Goal: Entertainment & Leisure: Browse casually

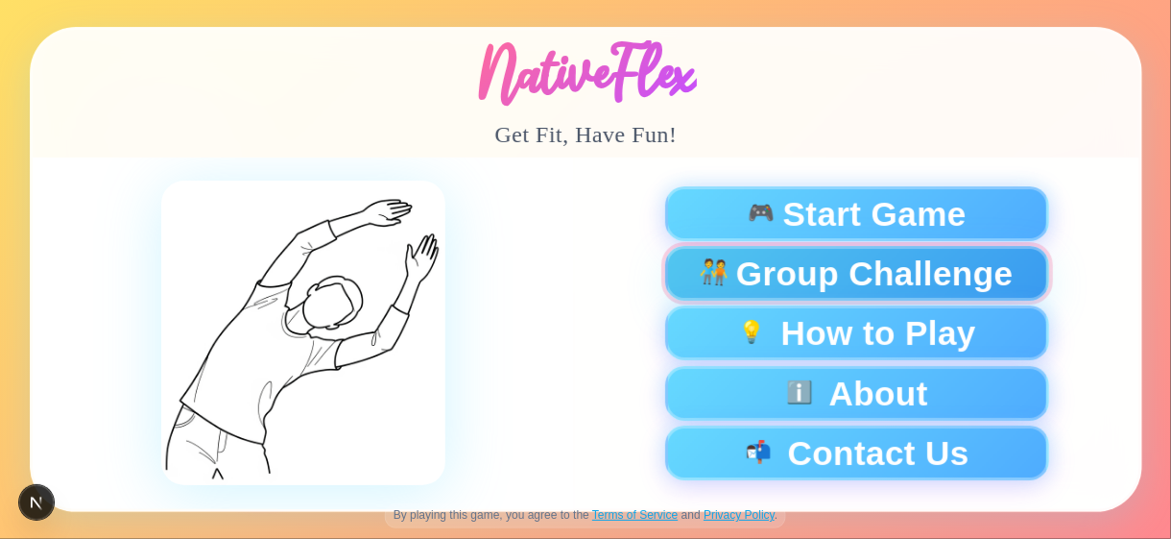
click at [797, 280] on span "Group Challenge" at bounding box center [873, 273] width 277 height 34
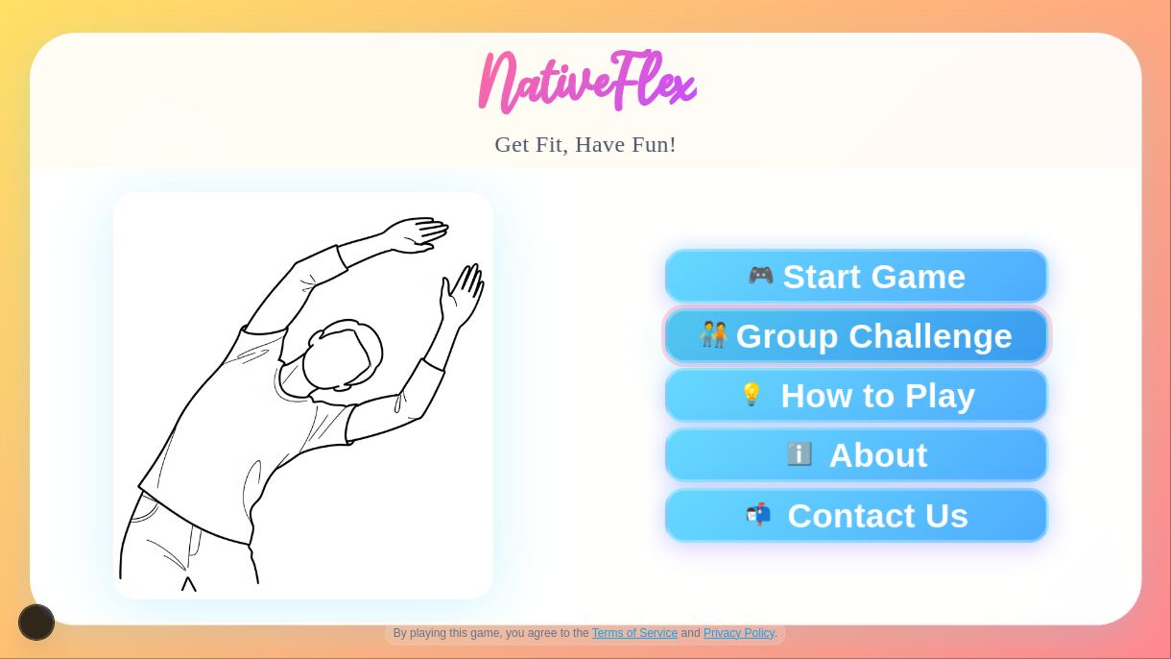
click at [789, 336] on span "Group Challenge" at bounding box center [873, 336] width 277 height 34
click at [855, 348] on span "Group Challenge" at bounding box center [873, 336] width 277 height 34
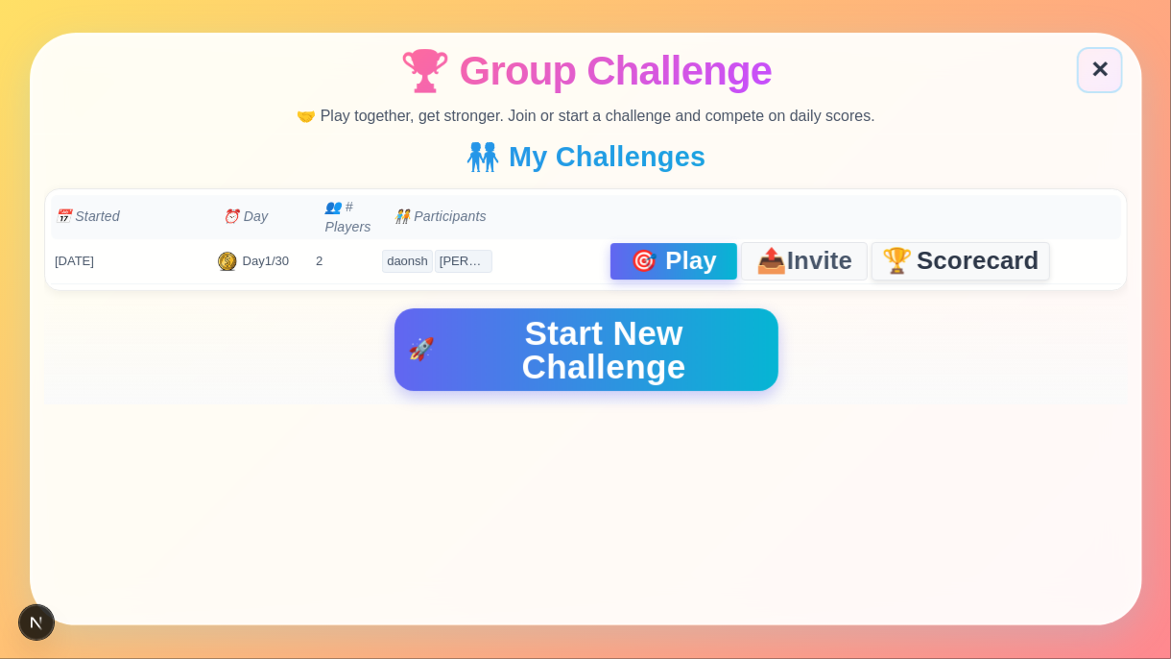
click at [949, 250] on span "Scorecard" at bounding box center [978, 262] width 123 height 25
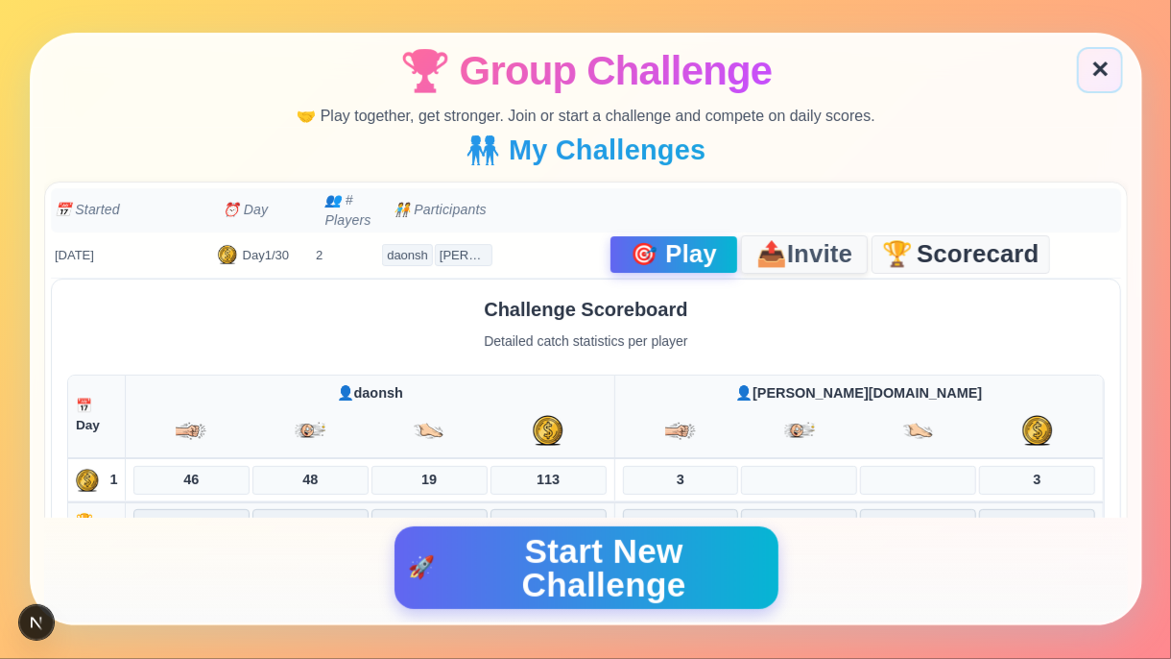
click at [789, 250] on span "Invite" at bounding box center [819, 254] width 65 height 27
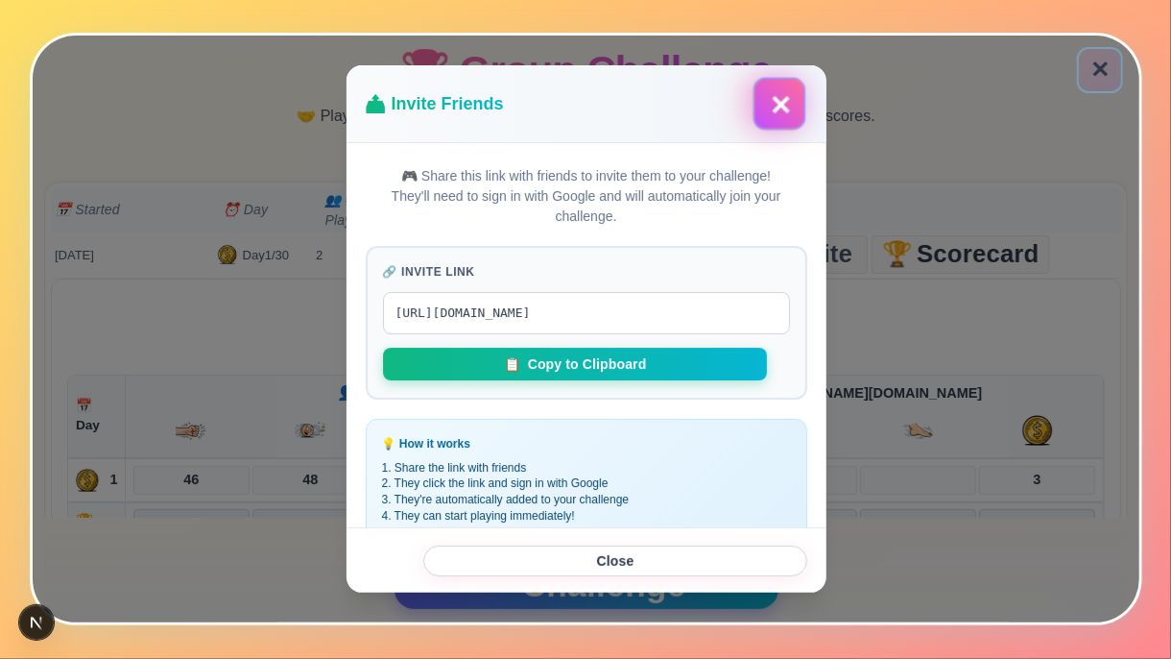
click at [774, 103] on button "✕" at bounding box center [778, 104] width 53 height 53
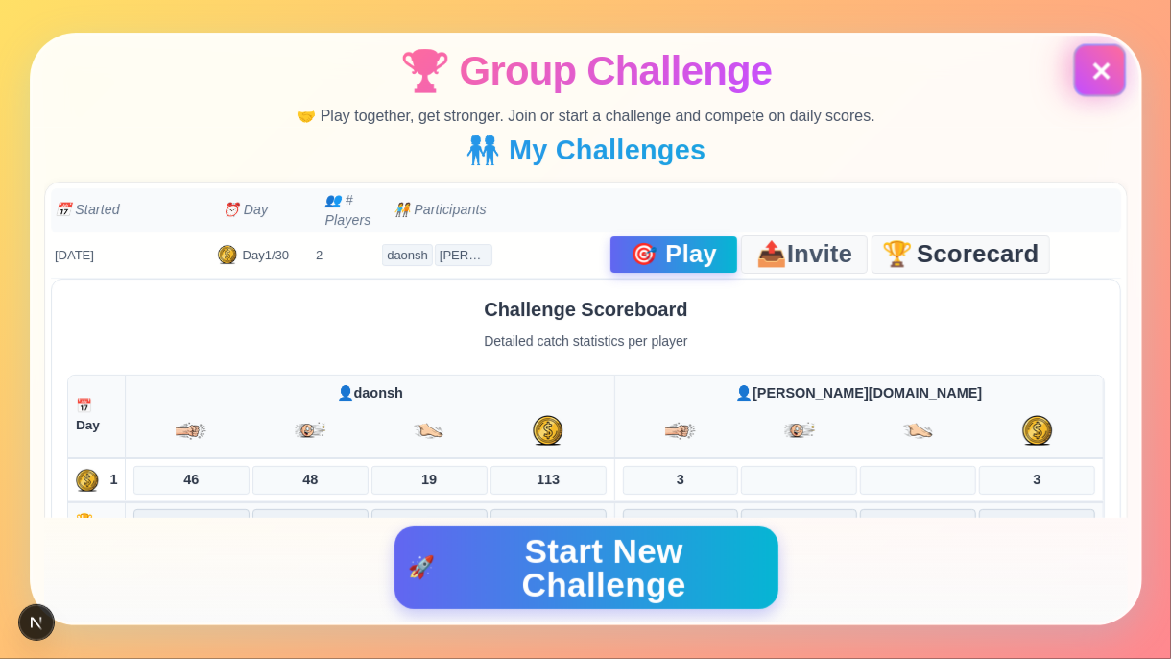
click at [1096, 75] on button "✕" at bounding box center [1100, 70] width 46 height 46
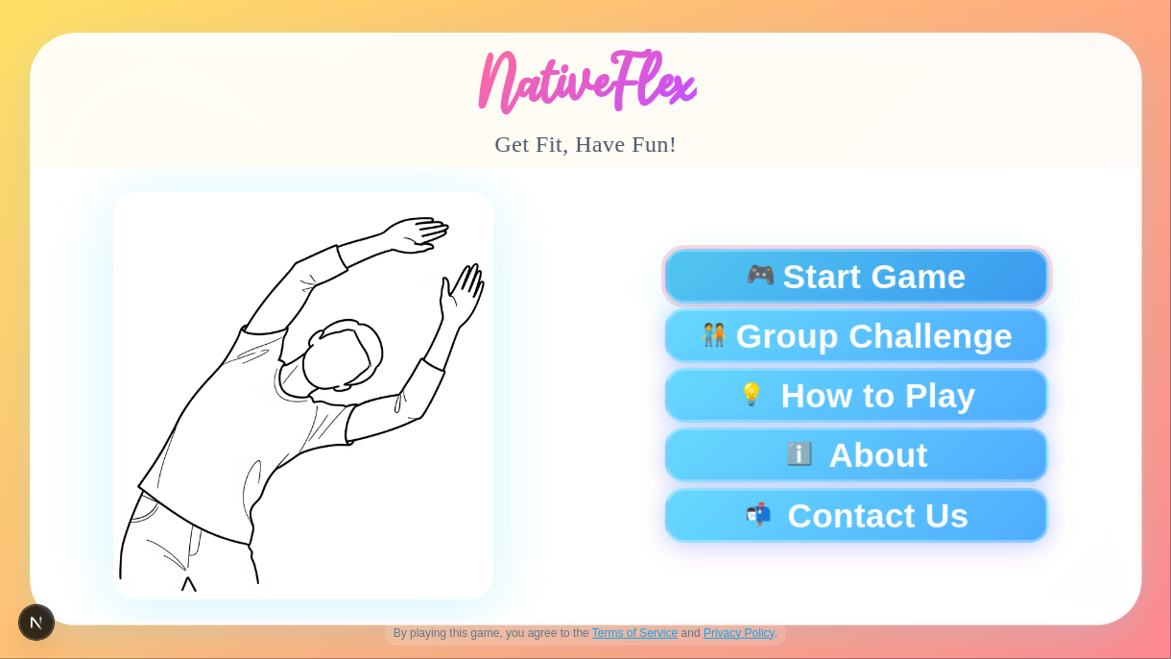
click at [868, 285] on span "Start Game" at bounding box center [873, 276] width 183 height 34
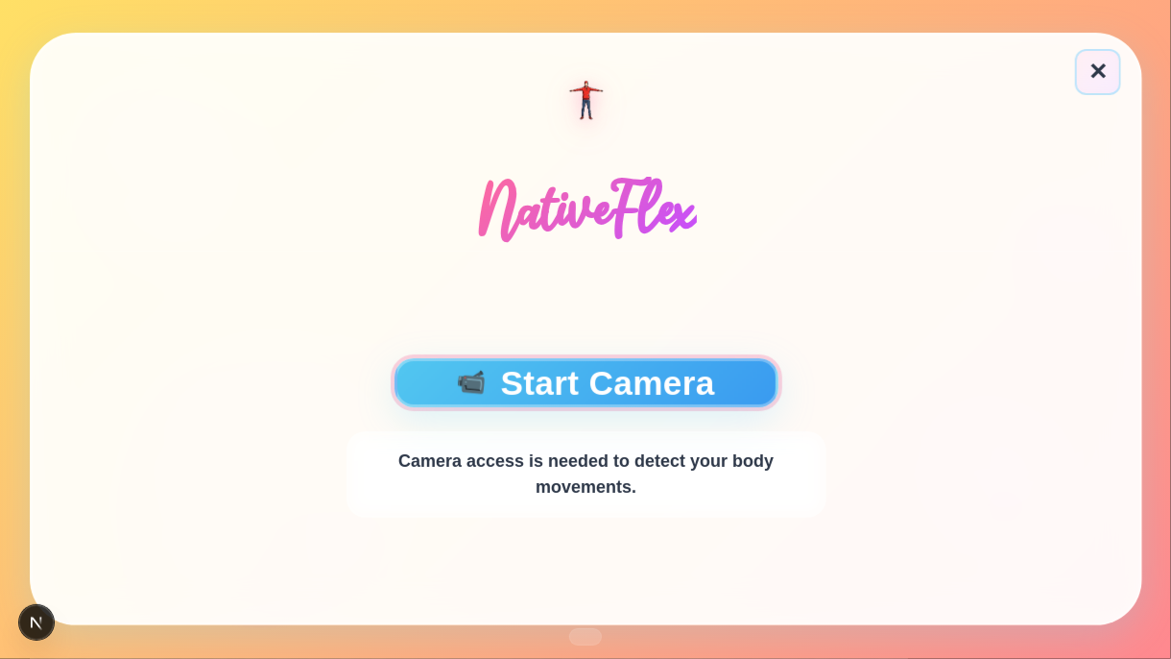
click at [609, 376] on button "📹 Start Camera" at bounding box center [586, 382] width 384 height 49
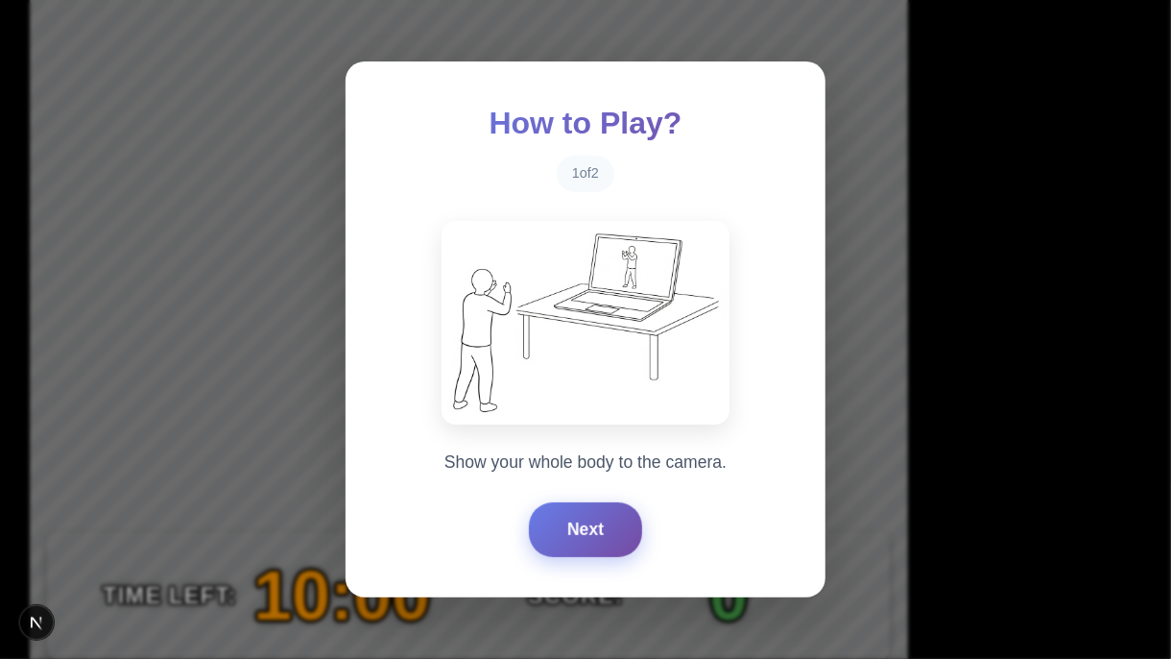
click at [565, 505] on button "Next" at bounding box center [585, 529] width 113 height 54
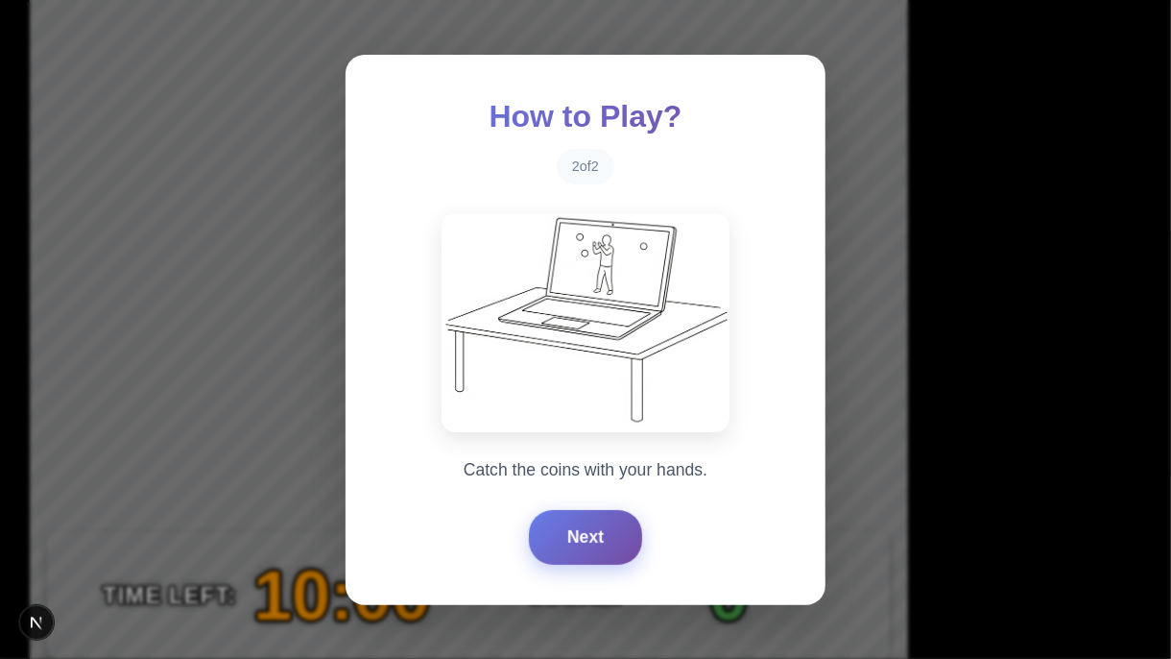
click at [565, 505] on button "Next" at bounding box center [585, 537] width 113 height 54
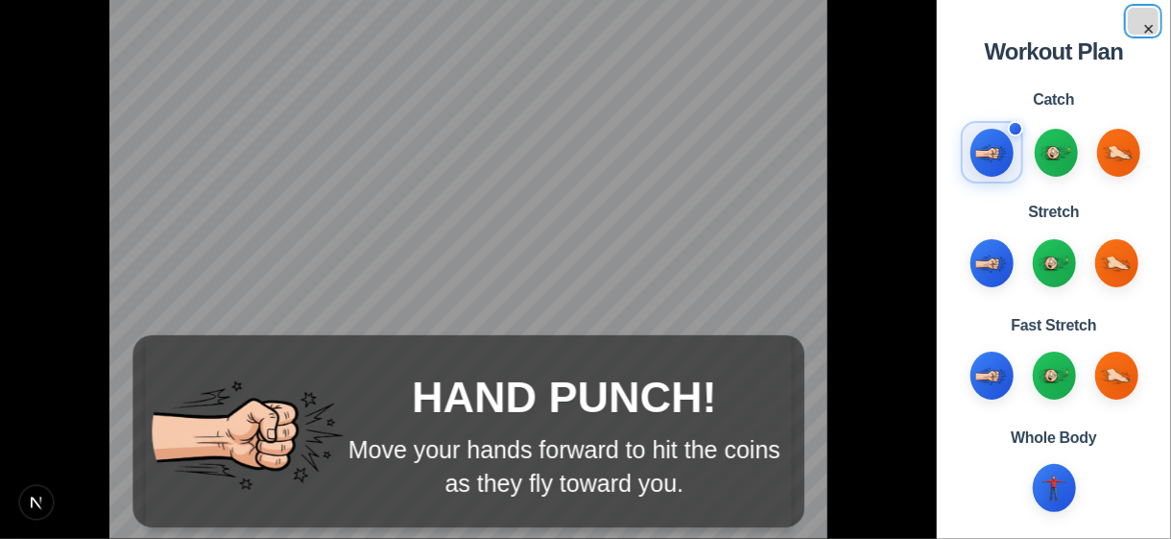
click at [1150, 25] on button "×" at bounding box center [1143, 21] width 31 height 27
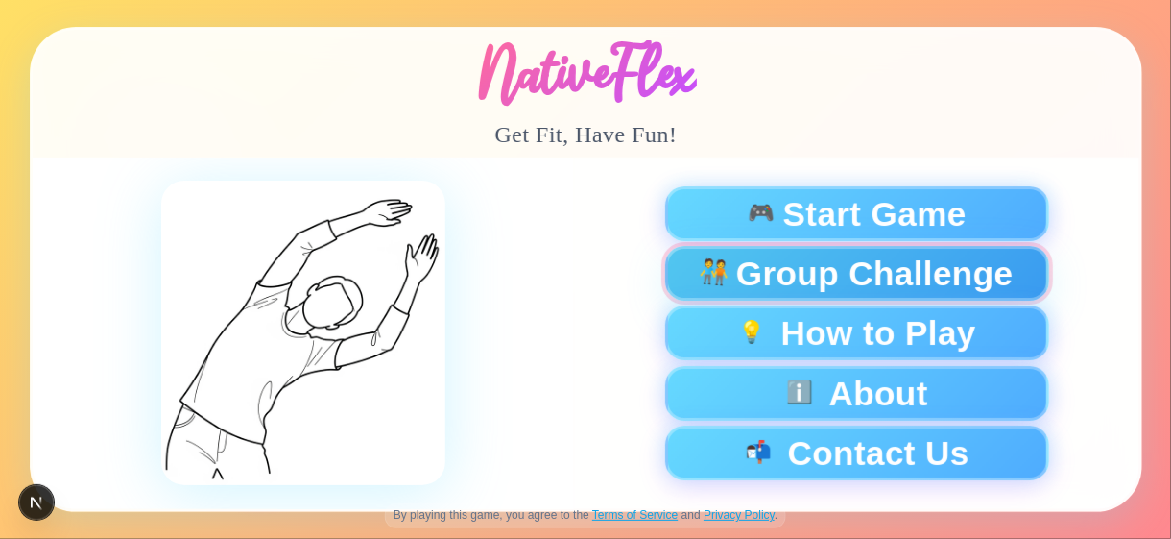
click at [814, 270] on span "Group Challenge" at bounding box center [873, 273] width 277 height 34
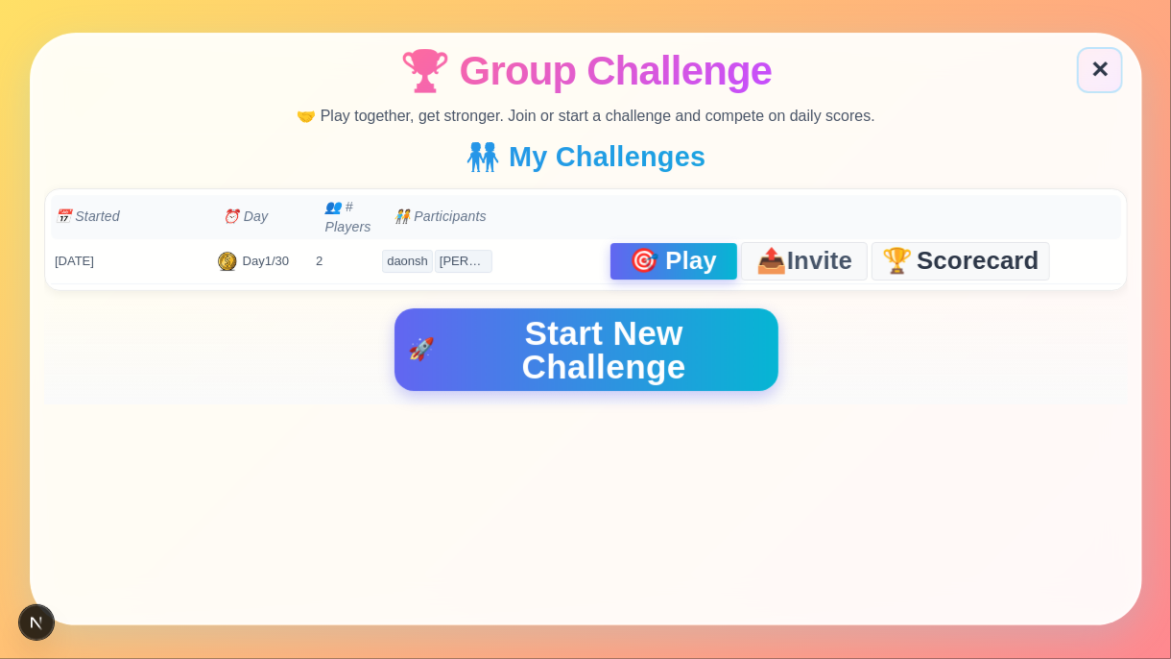
click at [710, 252] on span "Play" at bounding box center [691, 262] width 52 height 25
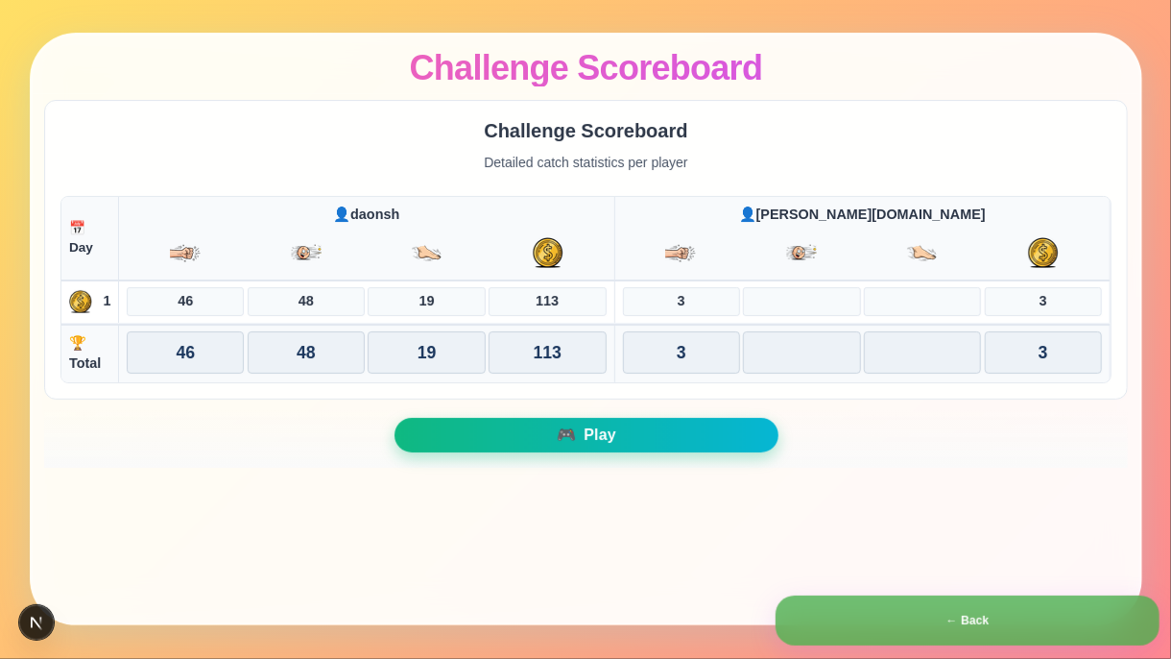
click at [575, 431] on span "🎮" at bounding box center [565, 435] width 19 height 15
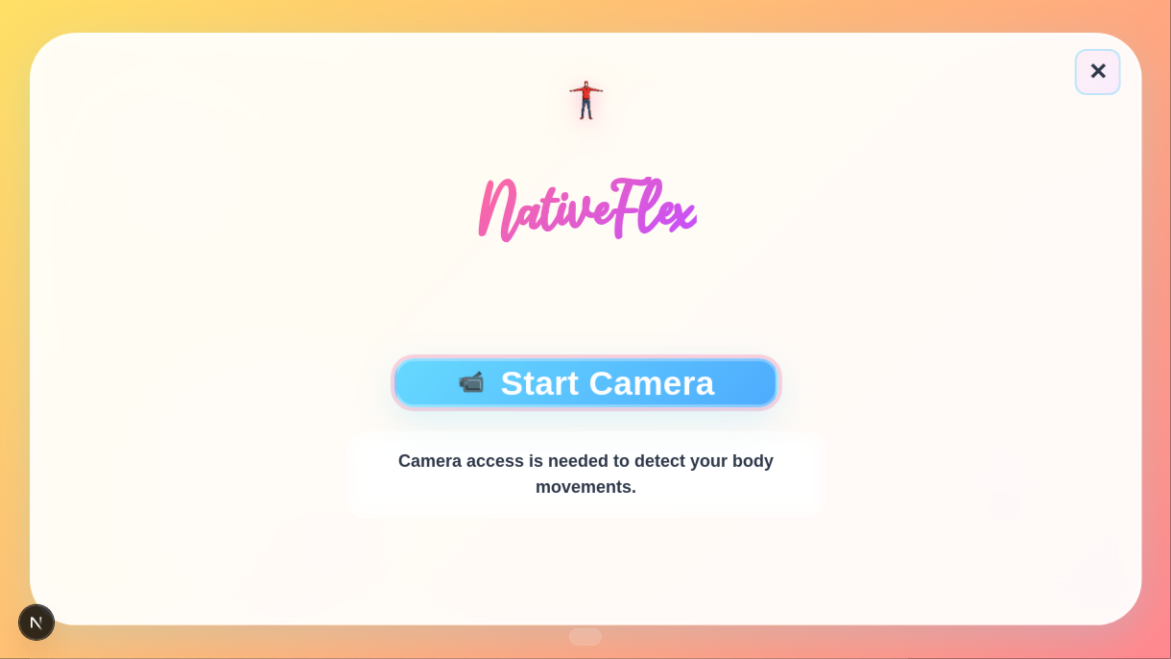
click at [583, 387] on button "📹 Start Camera" at bounding box center [586, 382] width 384 height 49
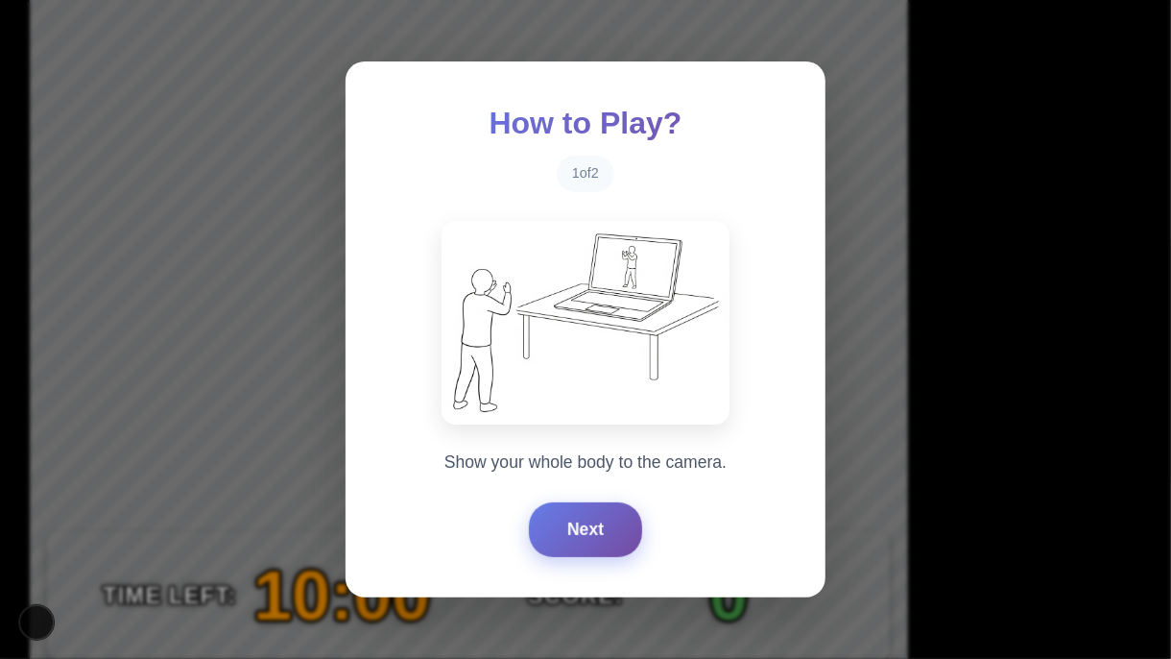
click at [591, 523] on button "Next" at bounding box center [585, 529] width 113 height 54
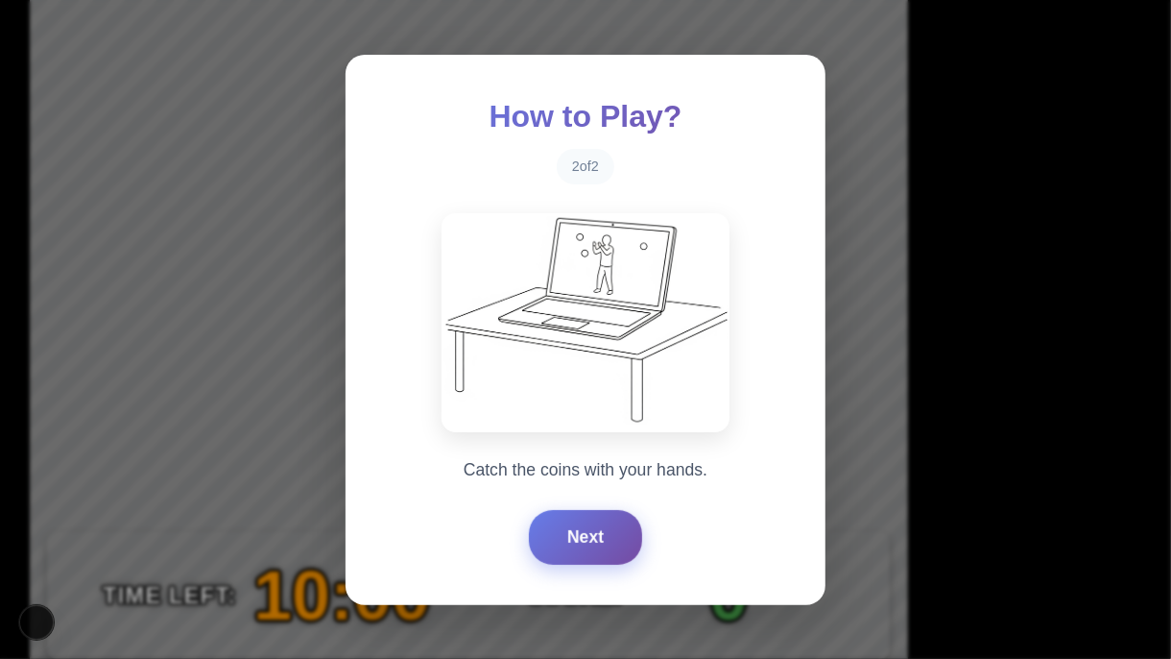
click at [591, 523] on button "Next" at bounding box center [585, 537] width 113 height 54
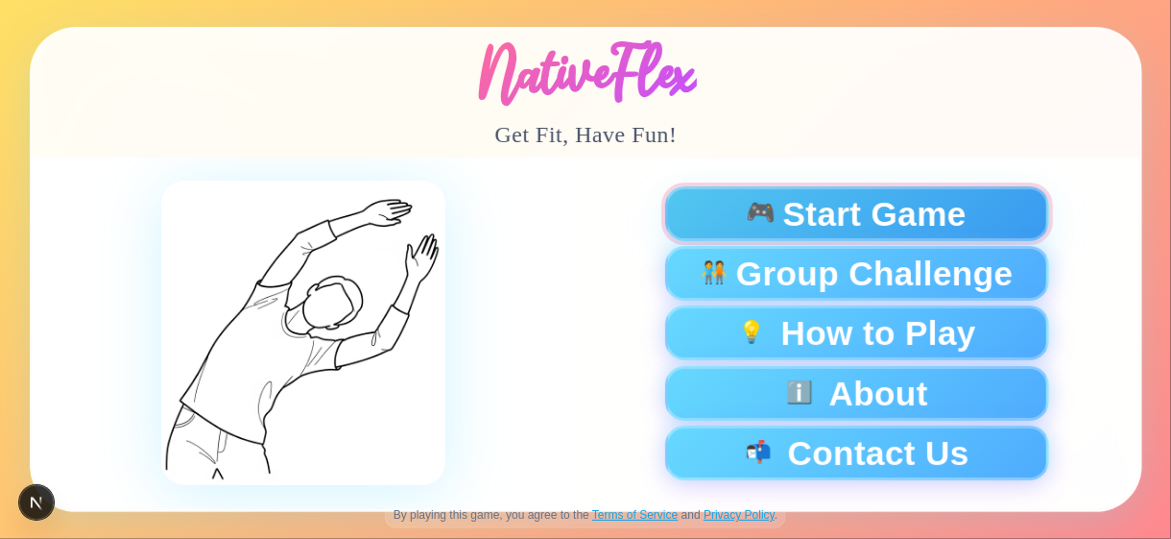
click at [756, 238] on button "🎮 Start Game" at bounding box center [856, 213] width 384 height 55
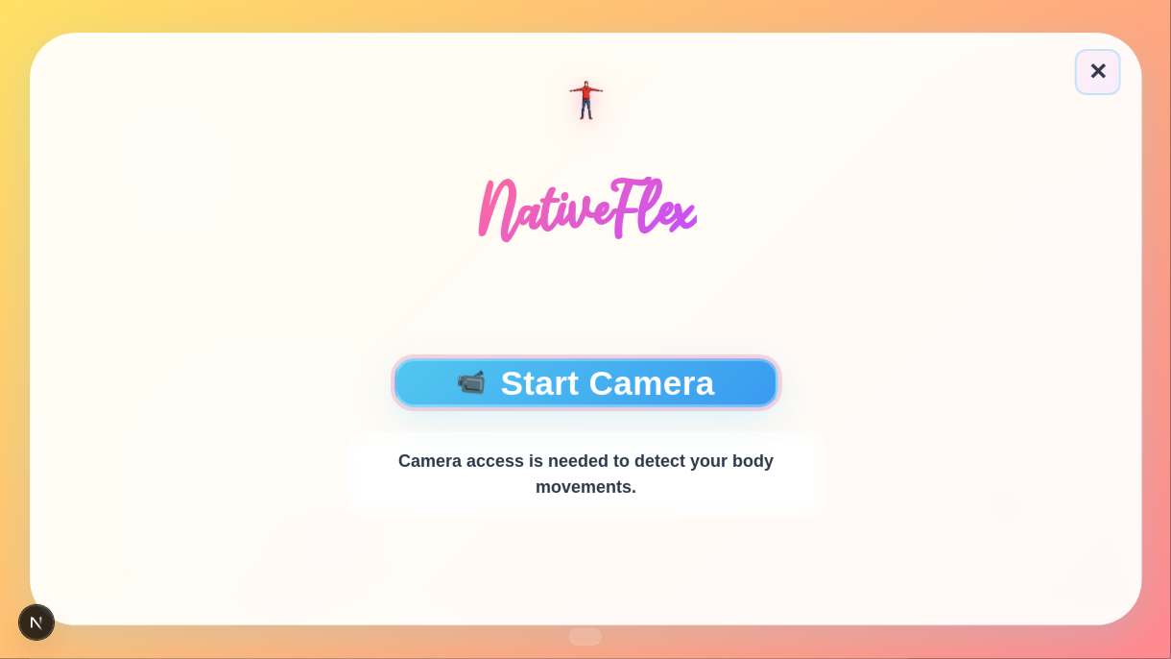
click at [466, 372] on span "📹" at bounding box center [471, 383] width 32 height 26
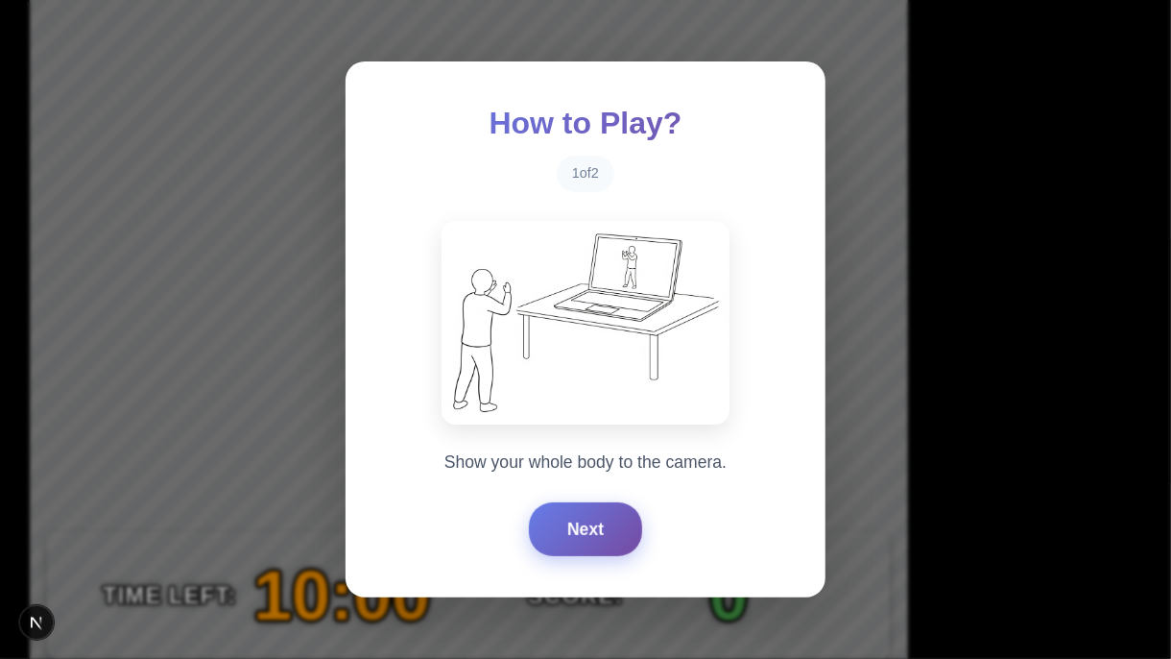
click at [590, 528] on button "Next" at bounding box center [585, 529] width 113 height 54
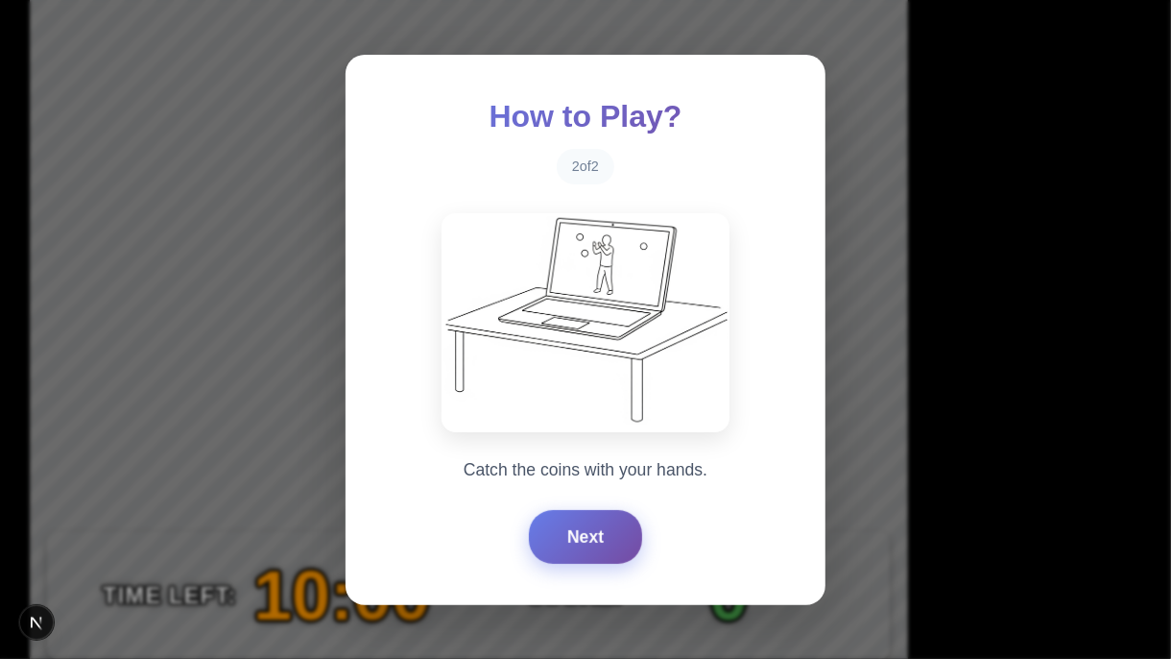
click at [590, 528] on button "Next" at bounding box center [585, 537] width 113 height 54
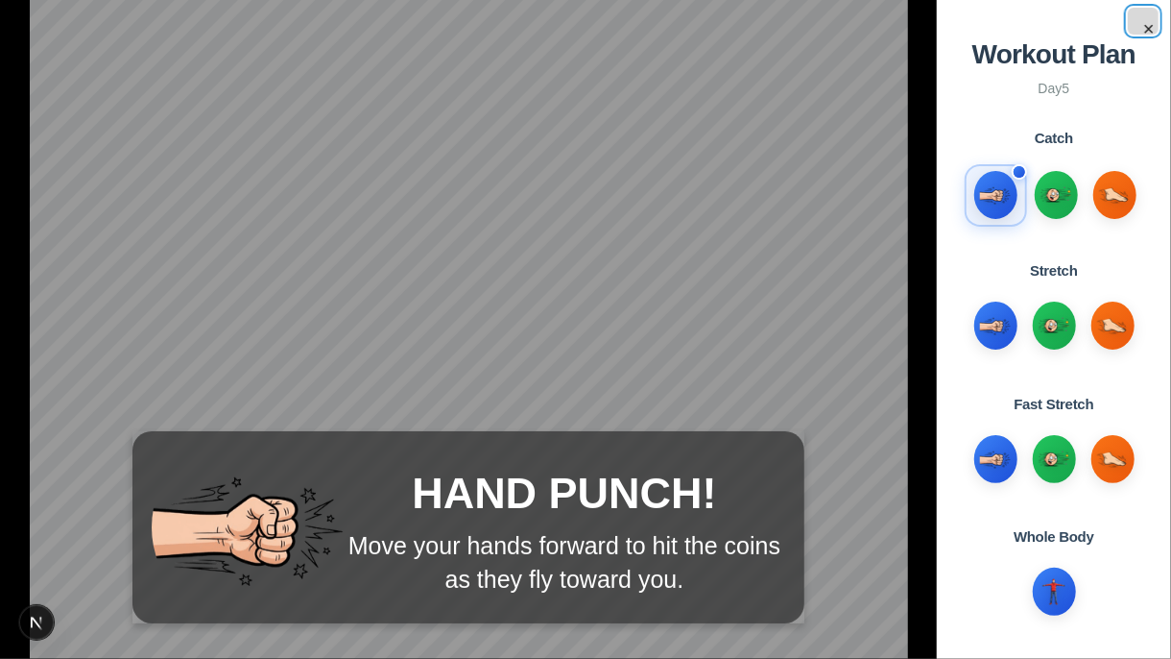
click at [1155, 27] on button "×" at bounding box center [1143, 21] width 31 height 27
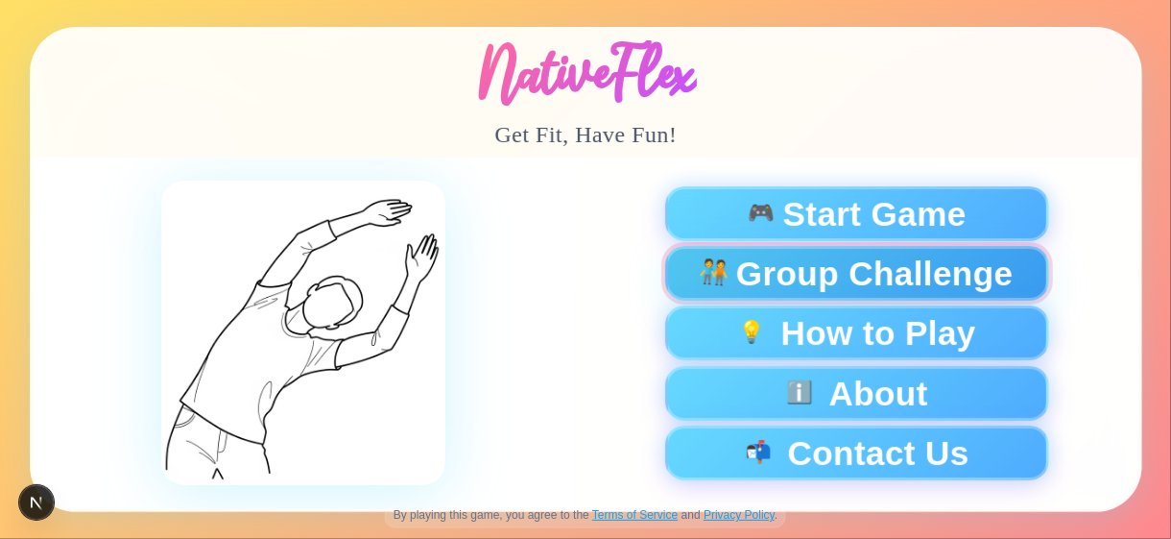
click at [843, 284] on span "Group Challenge" at bounding box center [873, 273] width 277 height 34
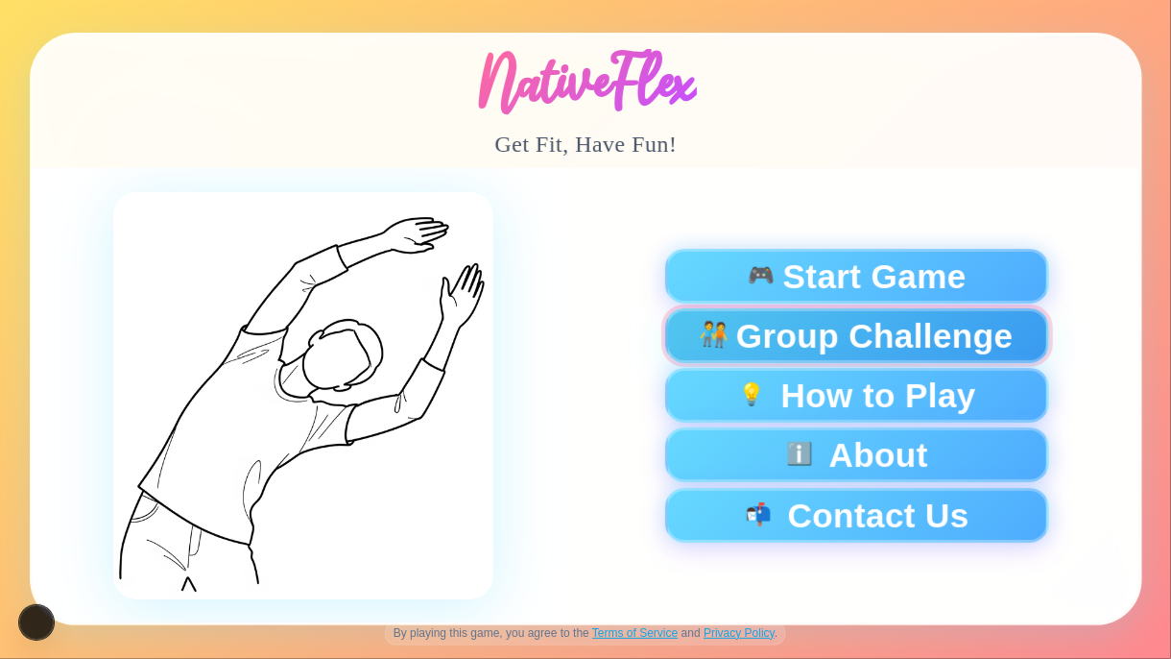
click at [862, 341] on span "Group Challenge" at bounding box center [873, 336] width 277 height 34
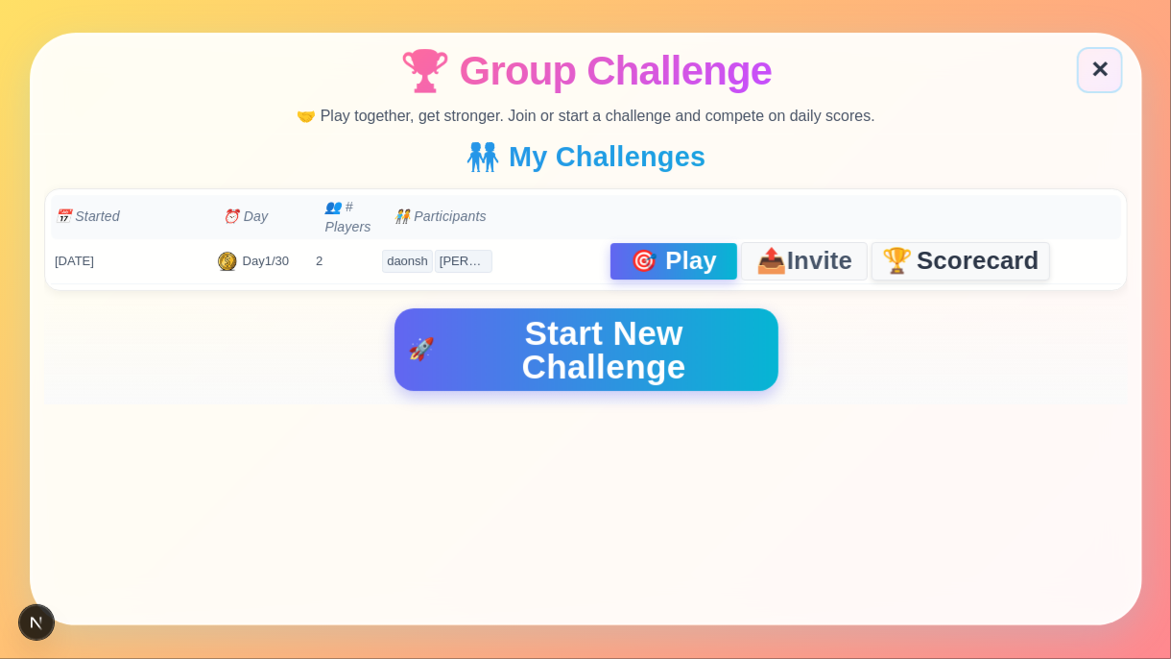
click at [983, 260] on span "Scorecard" at bounding box center [978, 262] width 123 height 25
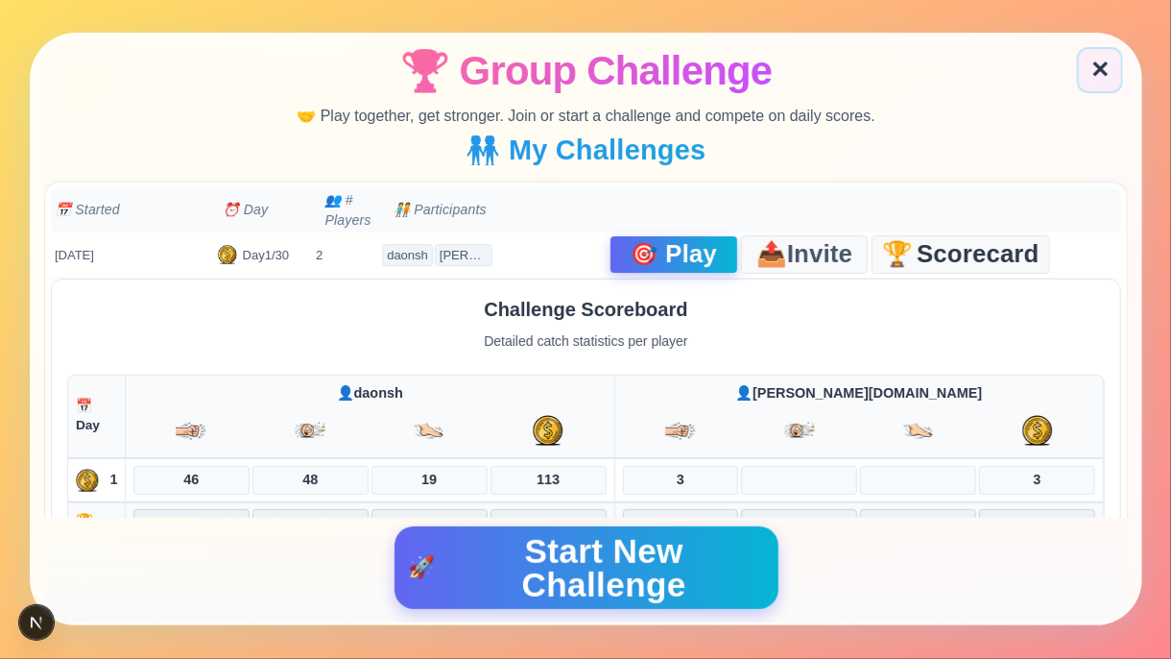
click at [634, 272] on div "🎯 Play" at bounding box center [673, 254] width 129 height 39
click at [631, 258] on span "🎯" at bounding box center [644, 255] width 32 height 26
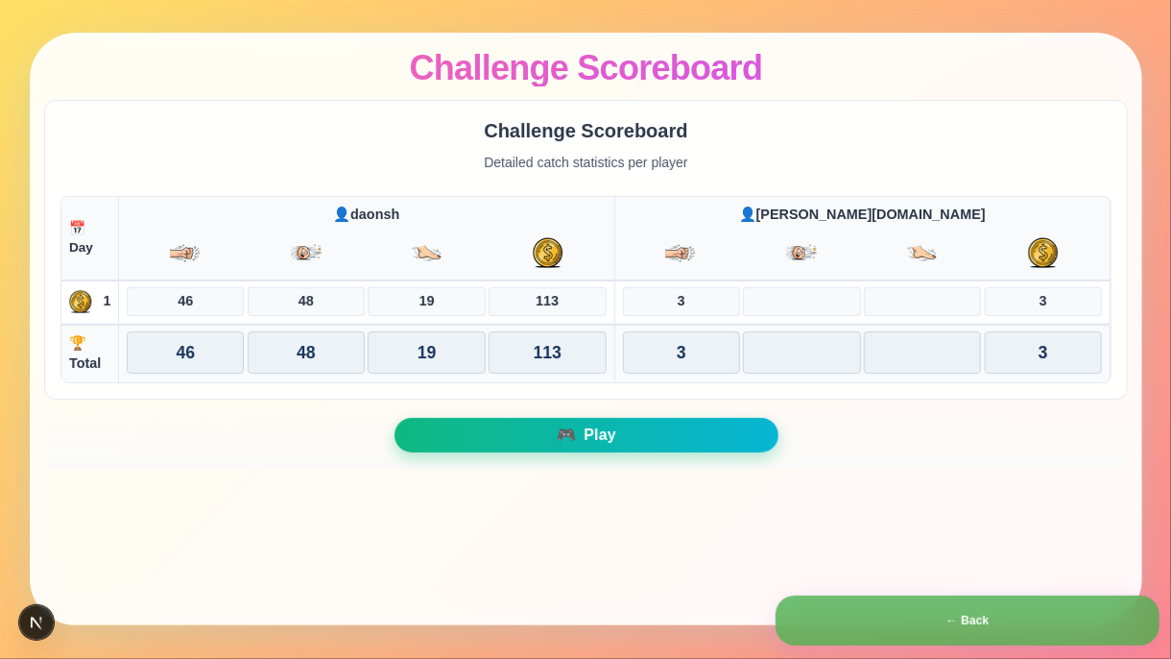
click at [607, 436] on span "Play" at bounding box center [599, 435] width 33 height 15
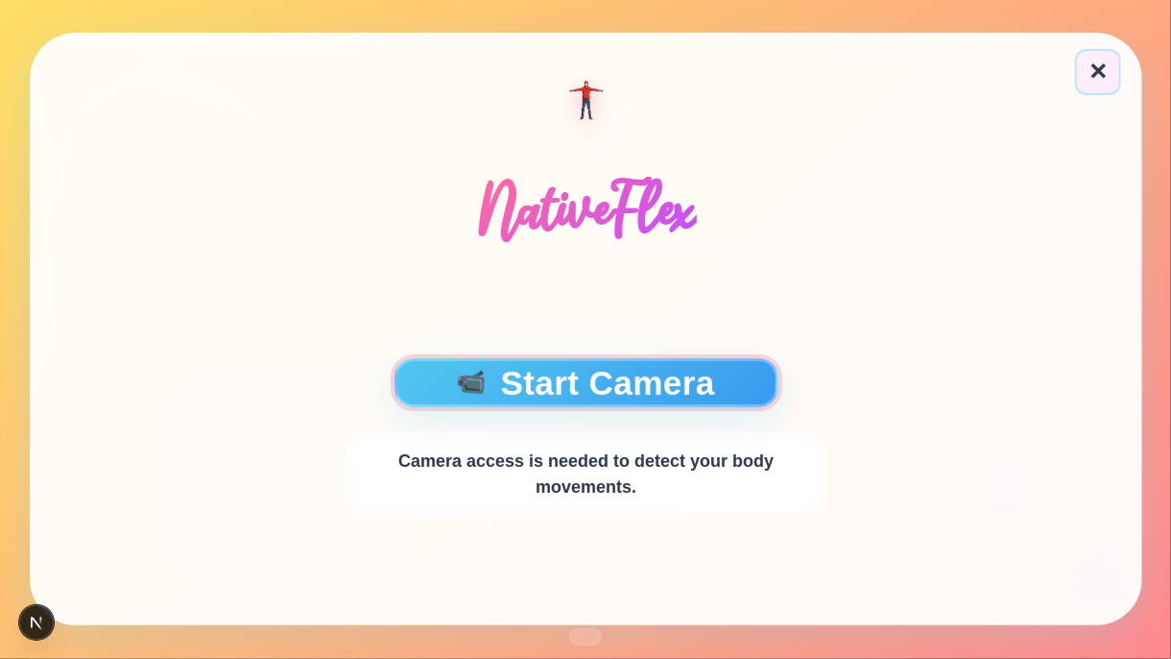
click at [602, 384] on button "📹 Start Camera" at bounding box center [586, 382] width 384 height 49
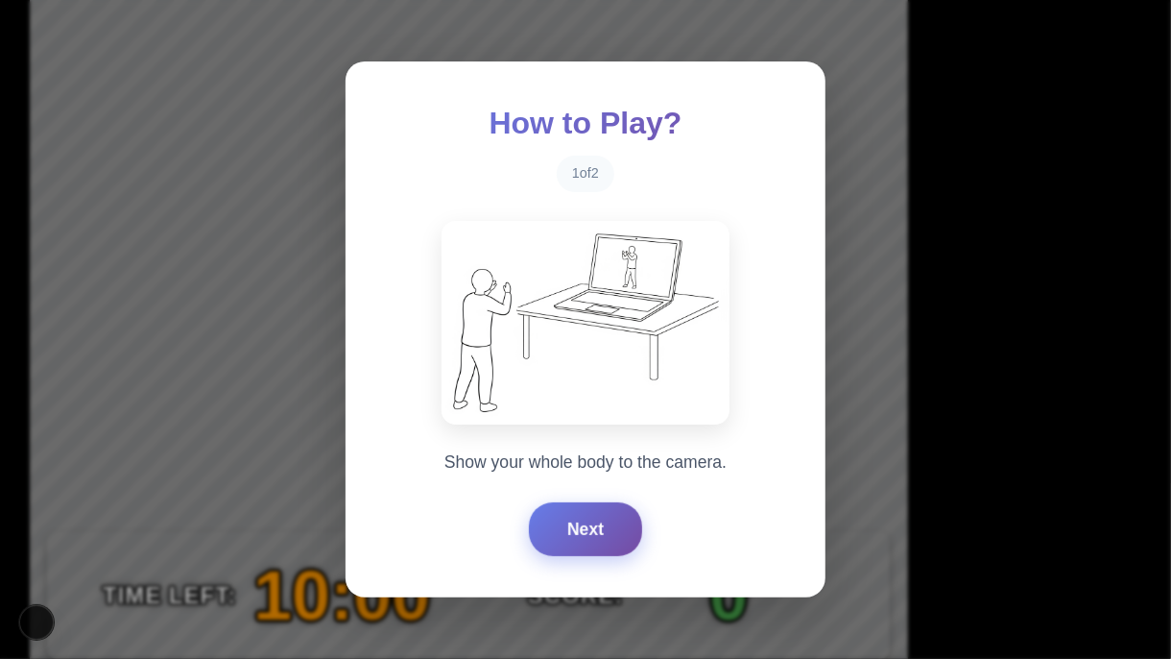
click at [586, 516] on button "Next" at bounding box center [585, 529] width 113 height 54
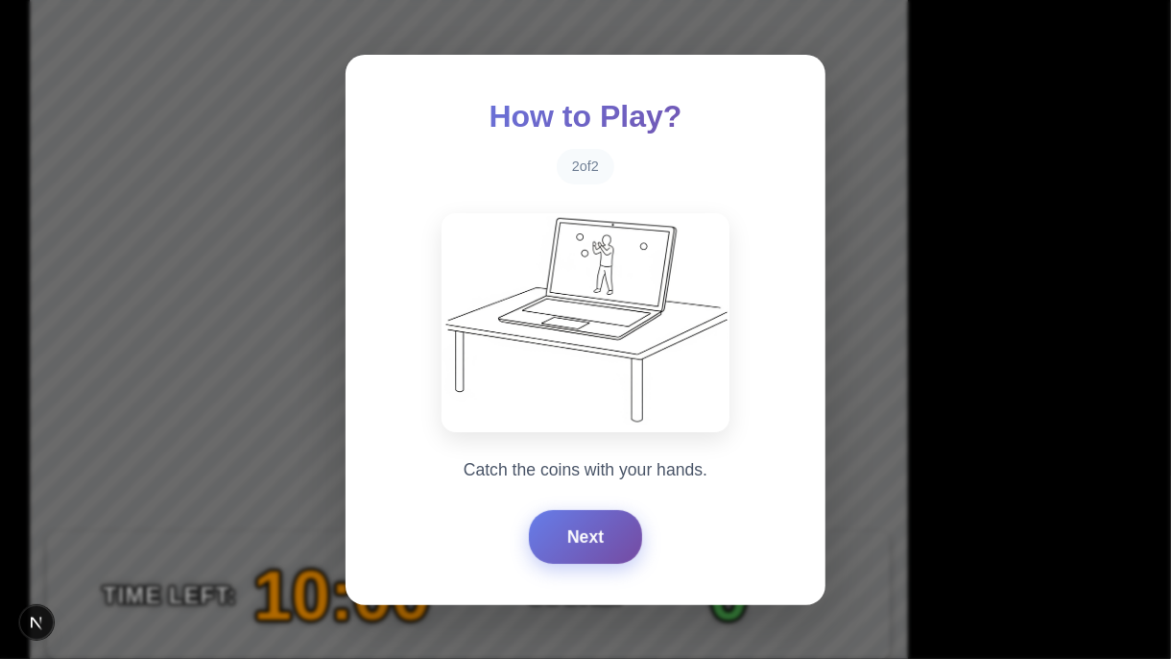
click at [586, 516] on button "Next" at bounding box center [585, 537] width 113 height 54
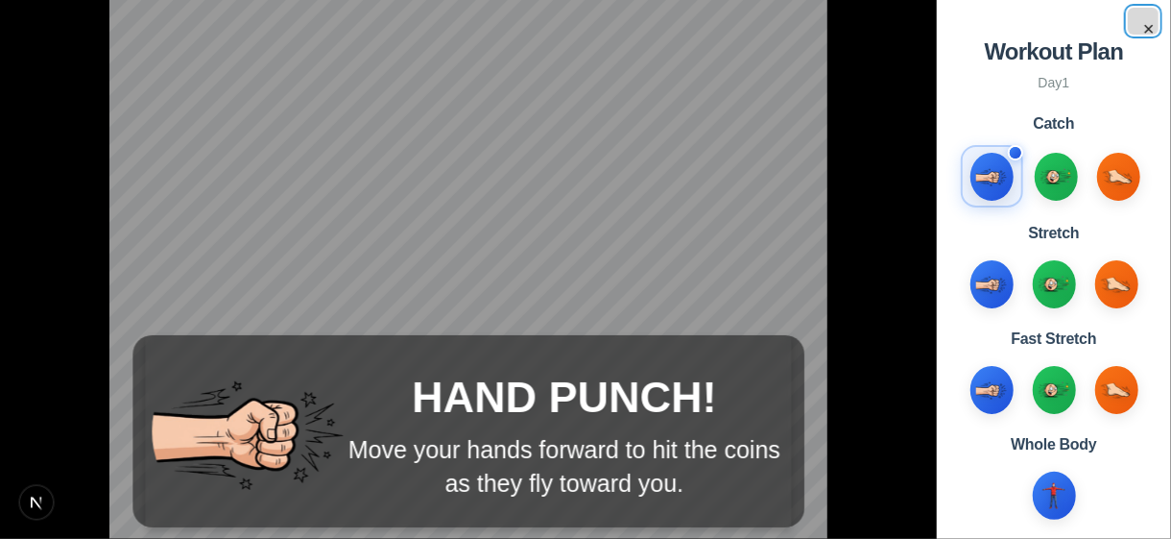
click at [1148, 28] on button "×" at bounding box center [1143, 21] width 31 height 27
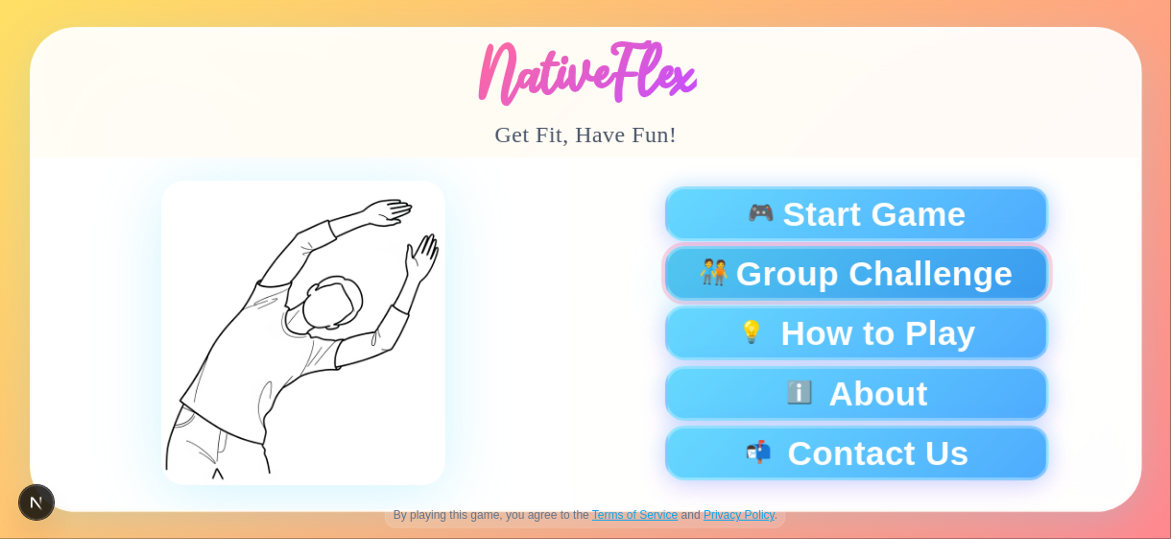
click at [935, 260] on span "Group Challenge" at bounding box center [873, 273] width 277 height 34
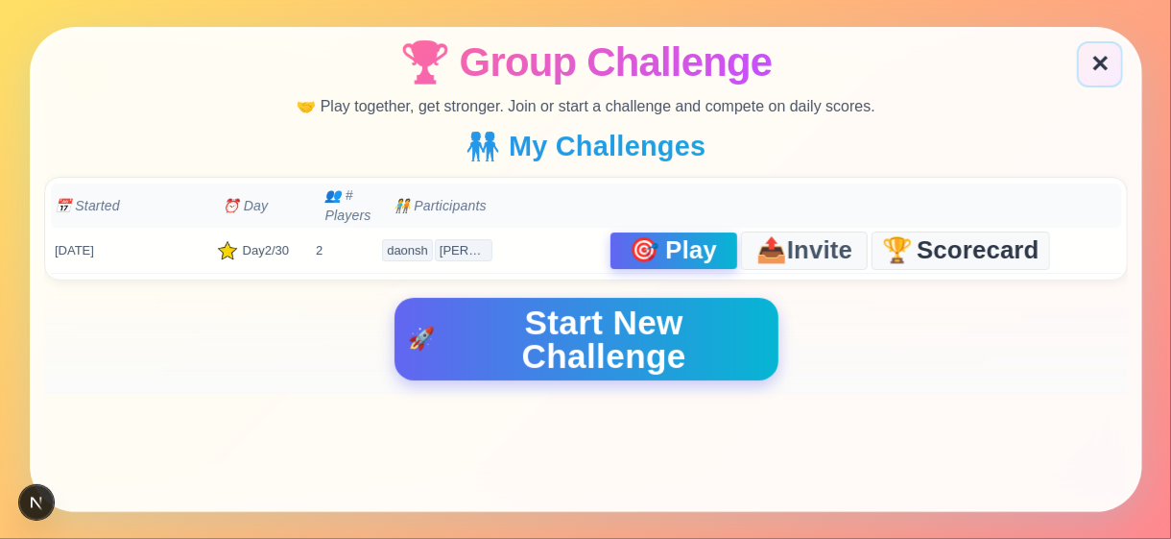
click at [661, 255] on div "🎯 Play" at bounding box center [673, 250] width 108 height 25
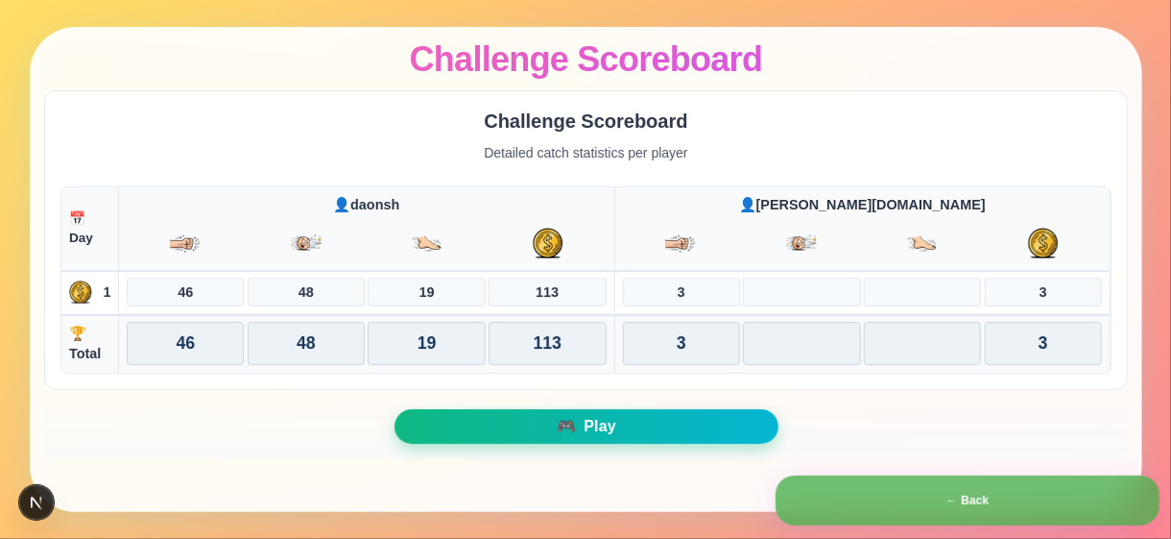
click at [593, 419] on span "Play" at bounding box center [599, 426] width 33 height 15
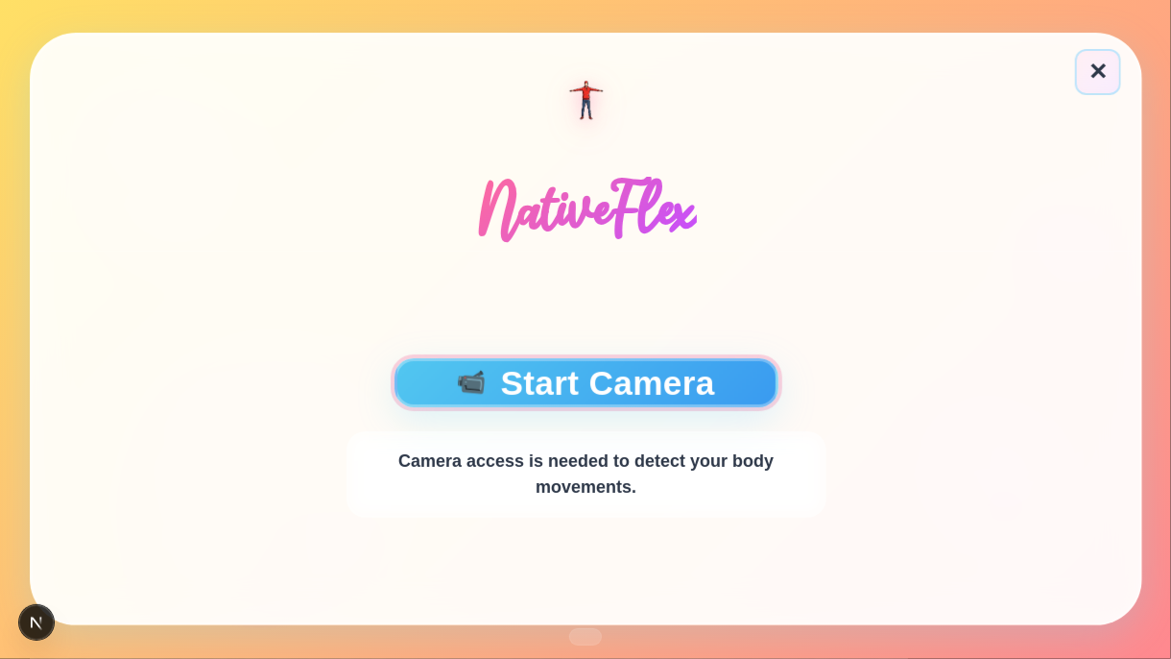
click at [525, 391] on button "📹 Start Camera" at bounding box center [586, 382] width 384 height 49
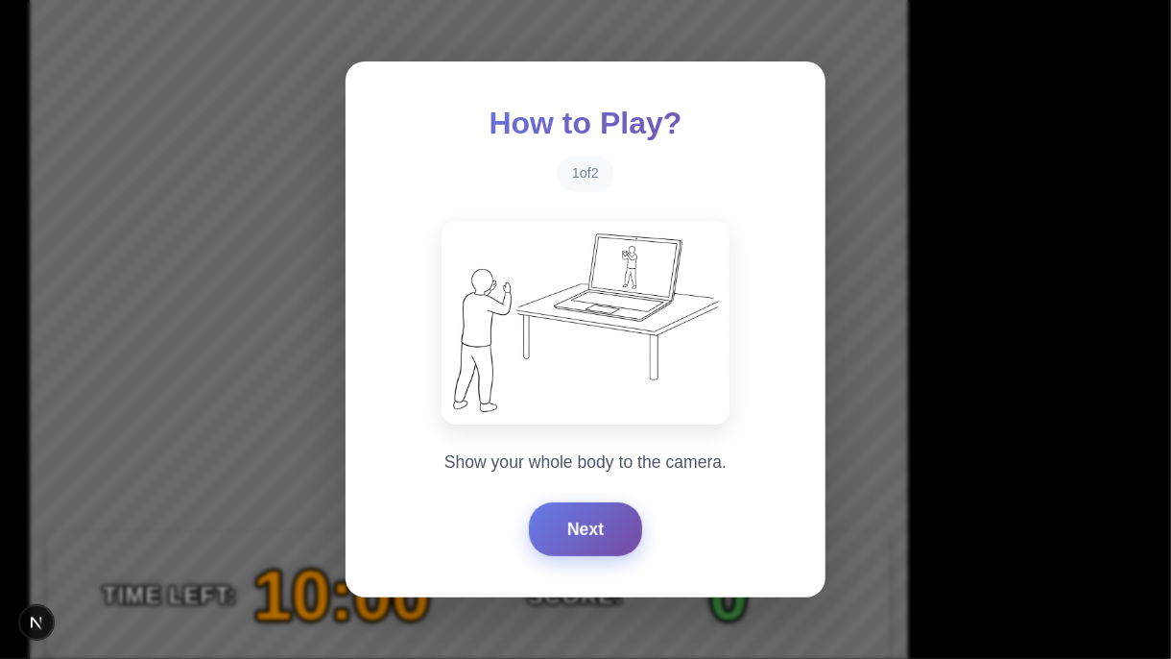
click at [572, 538] on button "Next" at bounding box center [585, 529] width 113 height 54
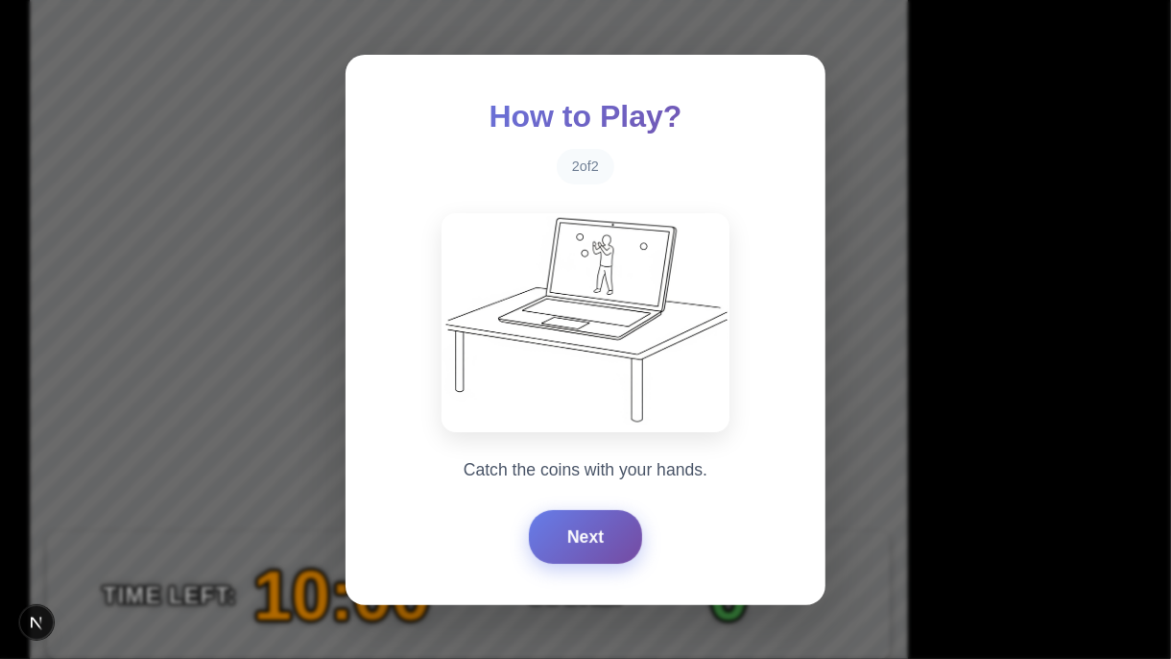
click at [572, 538] on button "Next" at bounding box center [585, 537] width 113 height 54
